Goal: Obtain resource: Download file/media

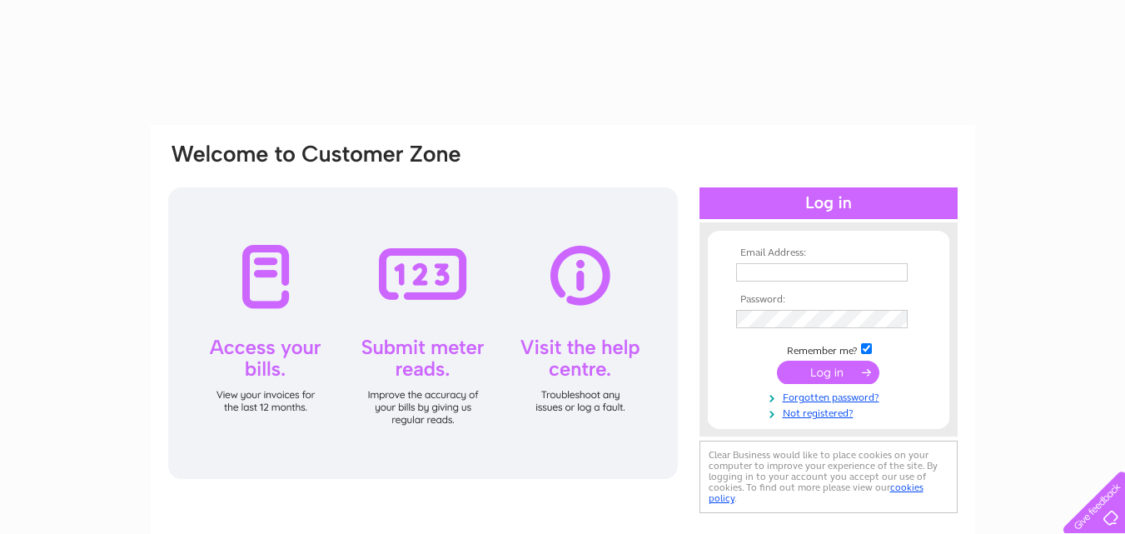
click at [829, 270] on input "text" at bounding box center [822, 272] width 172 height 18
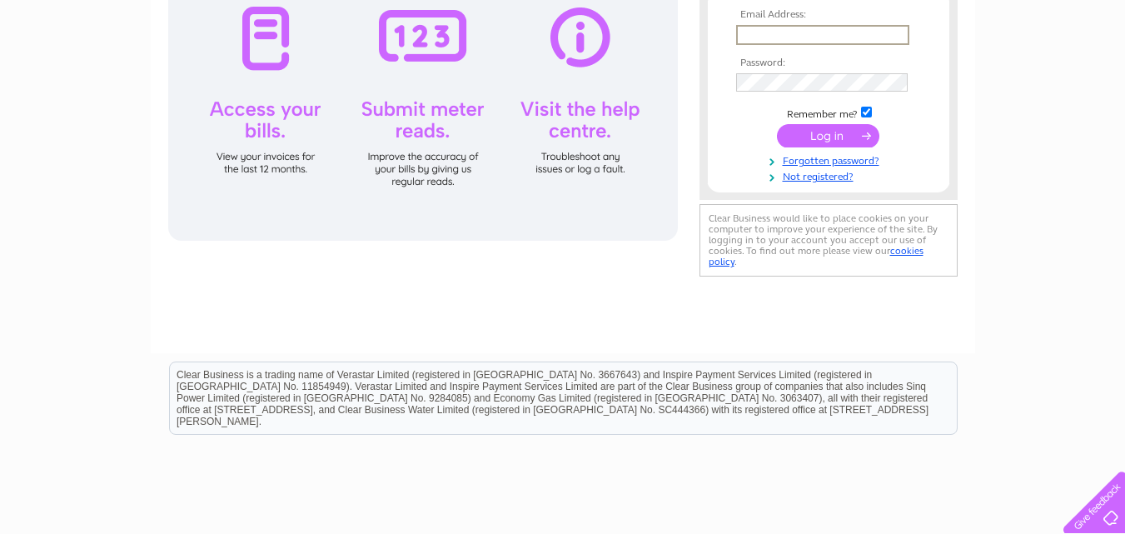
scroll to position [250, 0]
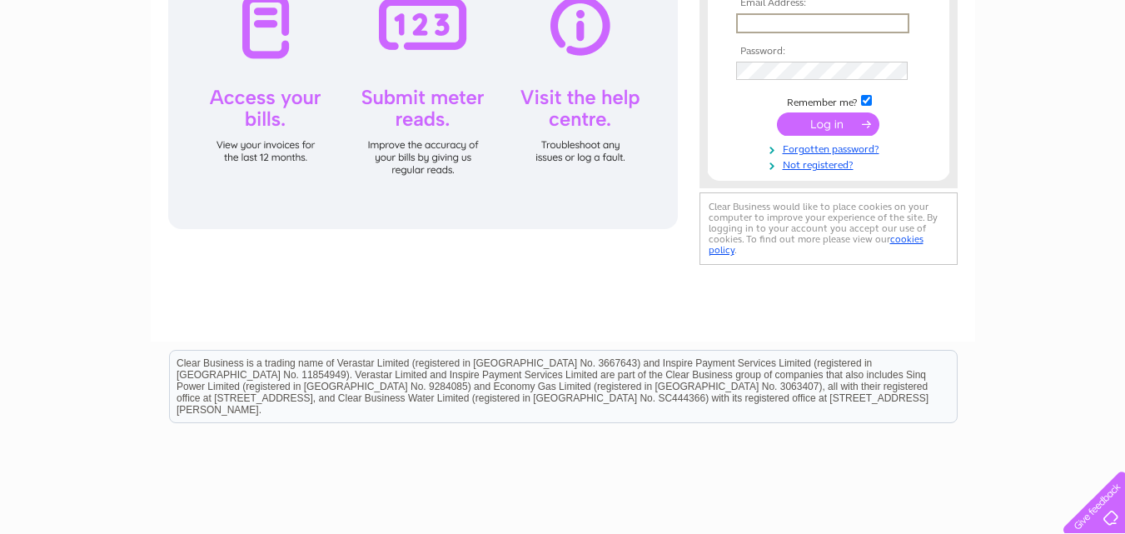
click at [797, 22] on input "text" at bounding box center [822, 23] width 173 height 20
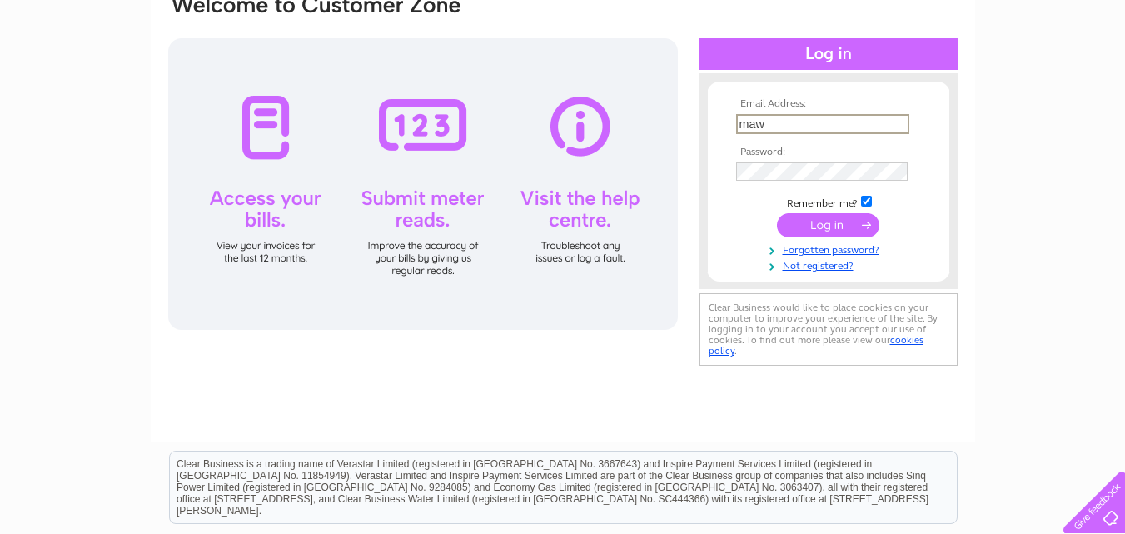
type input "mawslowgrundon@yahoo.co.uk"
click at [850, 221] on input "submit" at bounding box center [828, 224] width 102 height 23
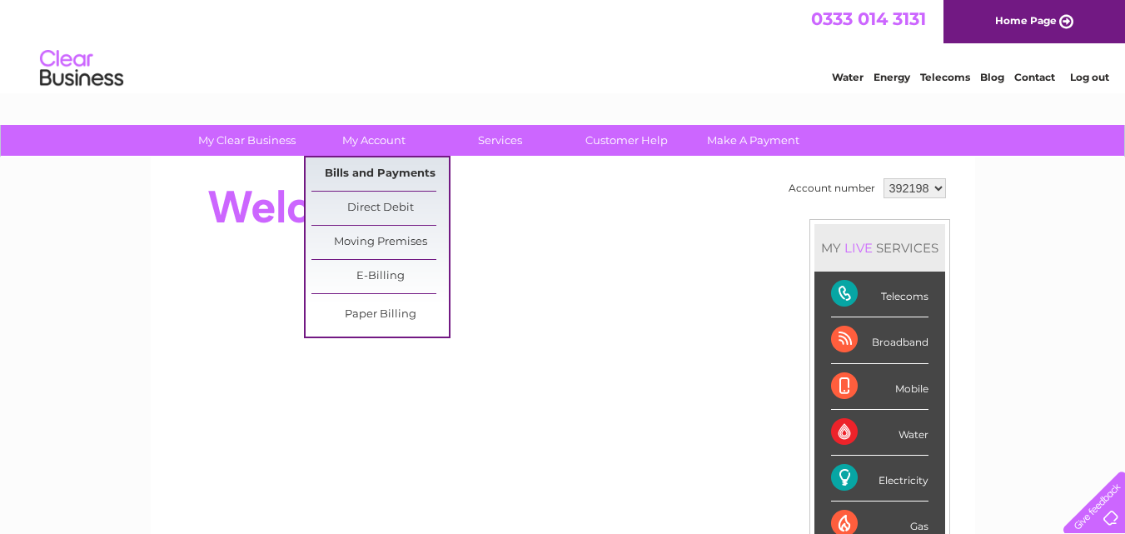
click at [374, 167] on link "Bills and Payments" at bounding box center [379, 173] width 137 height 33
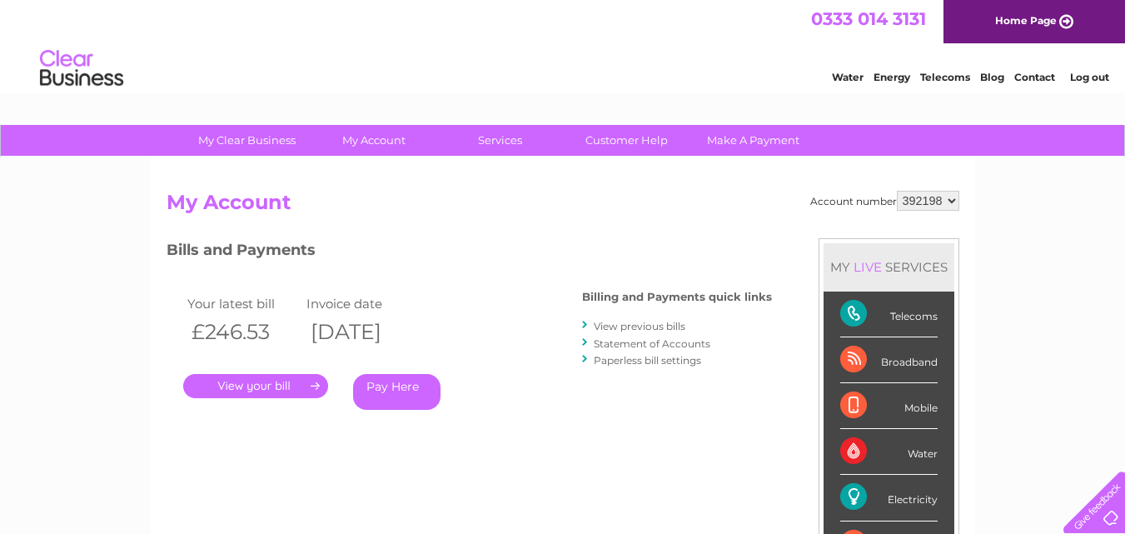
click at [262, 384] on link "." at bounding box center [255, 386] width 145 height 24
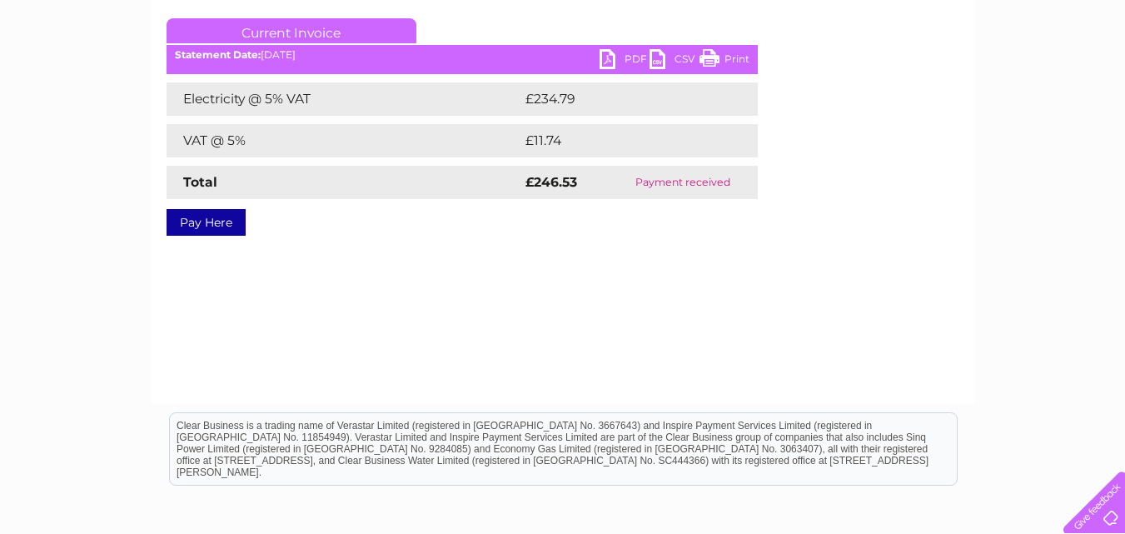
scroll to position [257, 0]
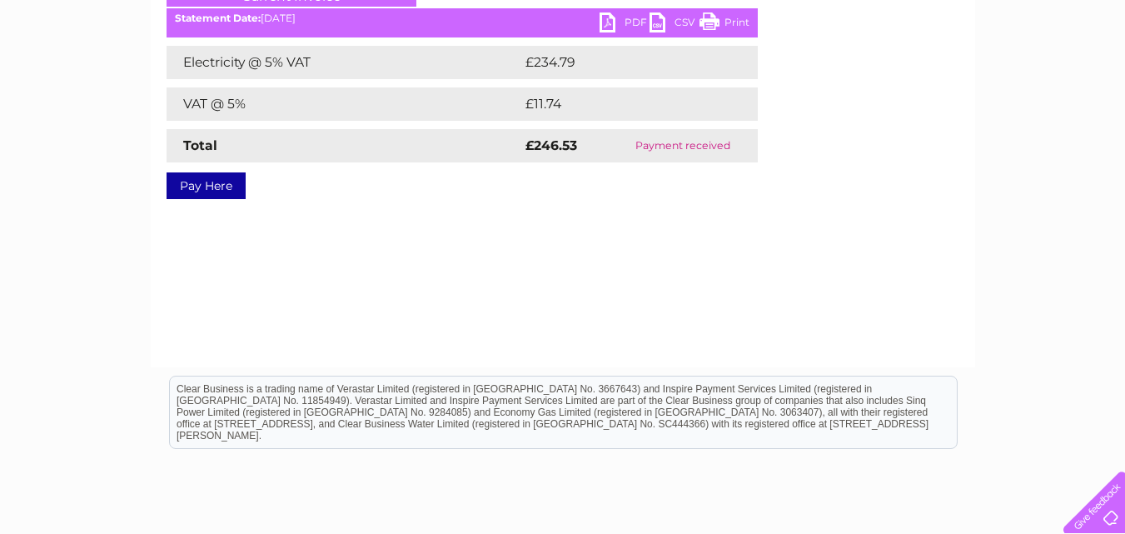
click at [639, 21] on link "PDF" at bounding box center [625, 24] width 50 height 24
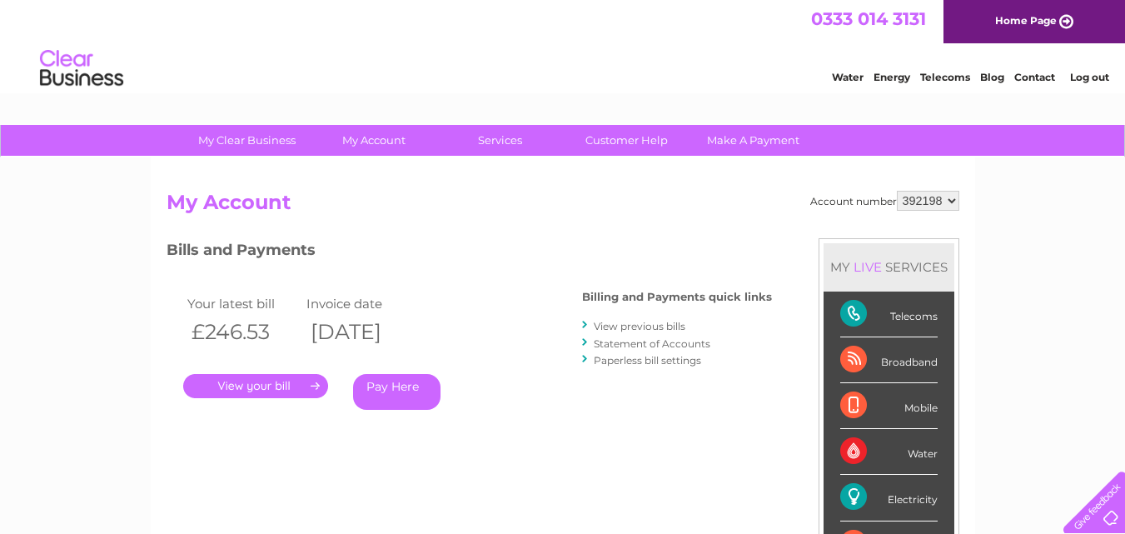
click at [660, 326] on link "View previous bills" at bounding box center [640, 326] width 92 height 12
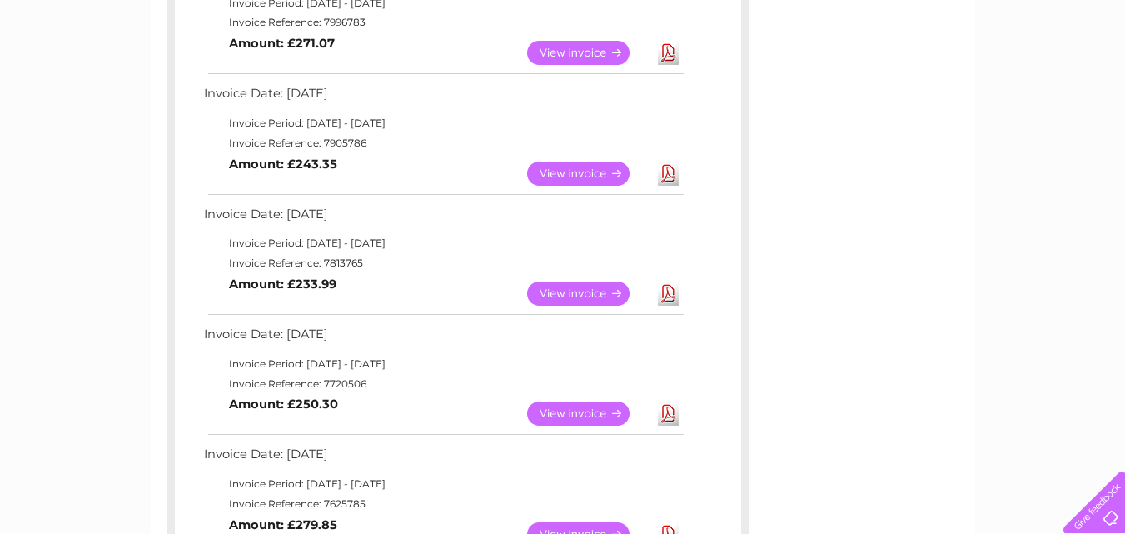
scroll to position [482, 0]
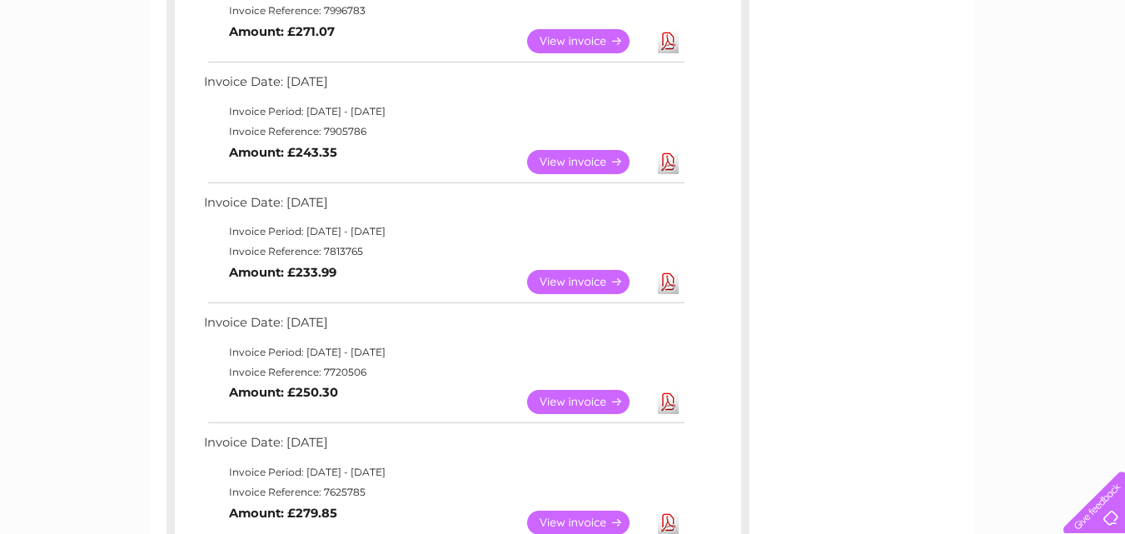
click at [670, 287] on link "Download" at bounding box center [668, 282] width 21 height 24
click at [677, 160] on link "Download" at bounding box center [668, 162] width 21 height 24
click at [670, 47] on link "Download" at bounding box center [668, 41] width 21 height 24
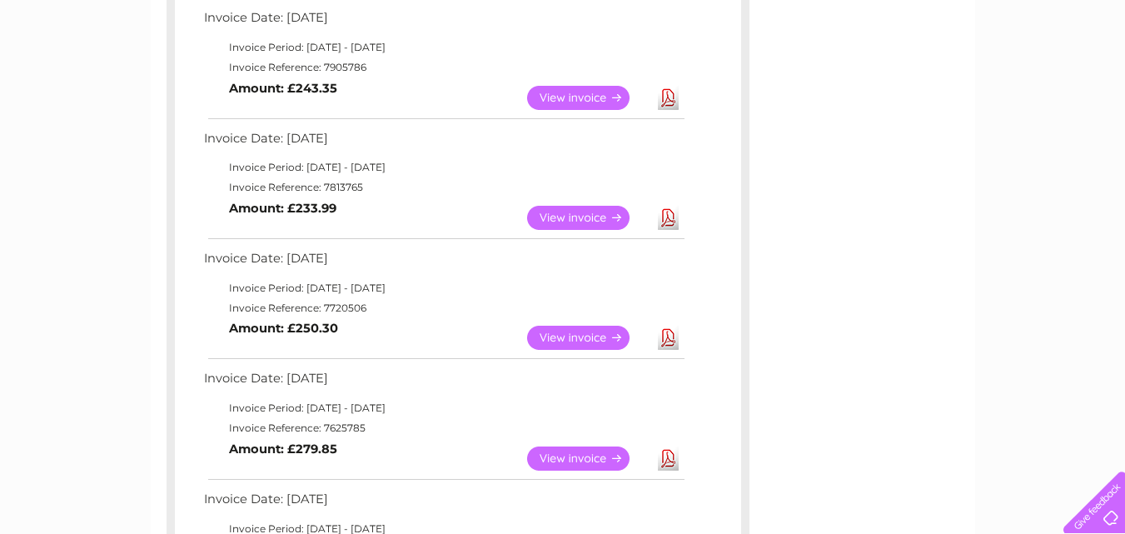
scroll to position [566, 0]
